Goal: Task Accomplishment & Management: Use online tool/utility

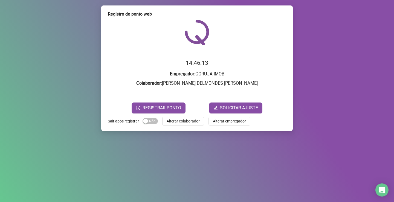
click at [161, 105] on span "REGISTRAR PONTO" at bounding box center [162, 108] width 39 height 7
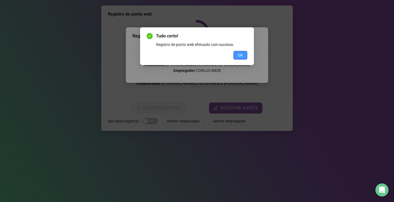
click at [244, 55] on button "OK" at bounding box center [241, 55] width 14 height 9
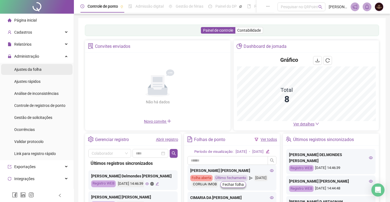
click at [28, 72] on div "Ajustes da folha" at bounding box center [27, 69] width 27 height 11
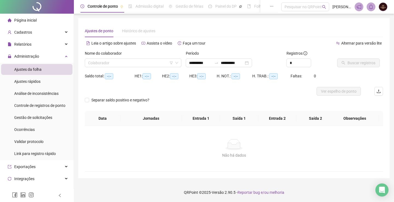
type input "**********"
click at [32, 21] on span "Página inicial" at bounding box center [25, 20] width 22 height 4
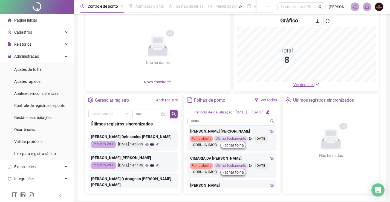
scroll to position [67, 0]
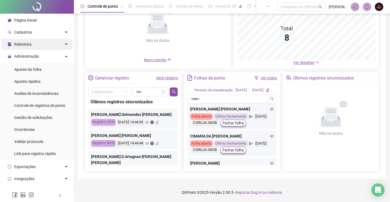
drag, startPoint x: 27, startPoint y: 80, endPoint x: 35, endPoint y: 40, distance: 40.9
click at [27, 80] on span "Ajustes rápidos" at bounding box center [27, 81] width 26 height 4
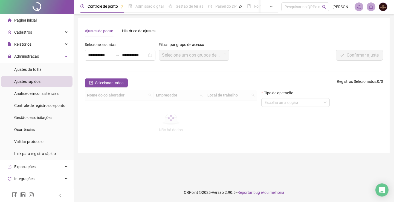
click at [36, 19] on span "Página inicial" at bounding box center [25, 20] width 22 height 4
